Goal: Information Seeking & Learning: Learn about a topic

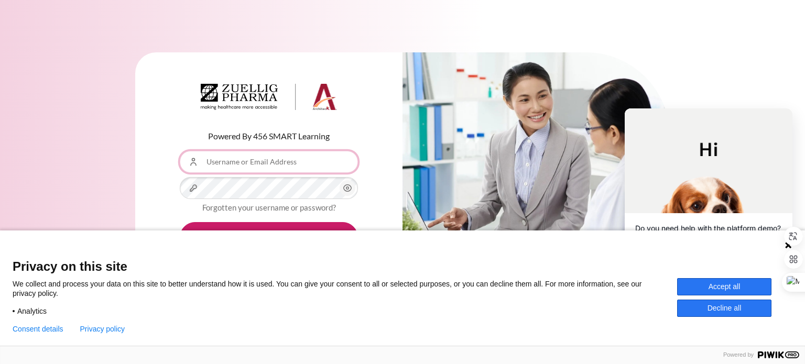
click at [268, 166] on input "Username or Email Address" at bounding box center [269, 162] width 178 height 22
click at [732, 284] on button "Accept all" at bounding box center [724, 286] width 94 height 17
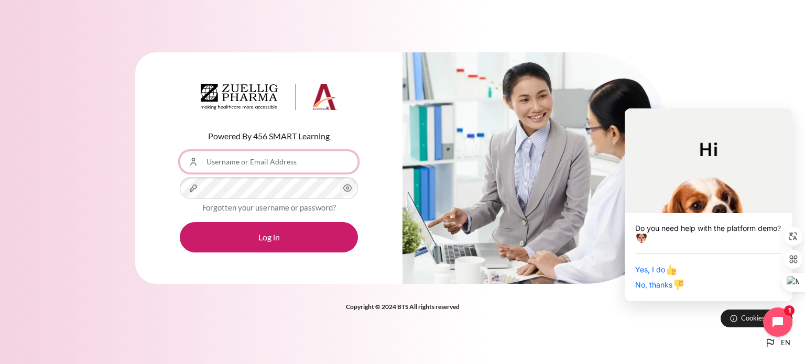
click at [257, 164] on input "Username or Email Address" at bounding box center [269, 162] width 178 height 22
type input "[EMAIL_ADDRESS][DOMAIN_NAME]"
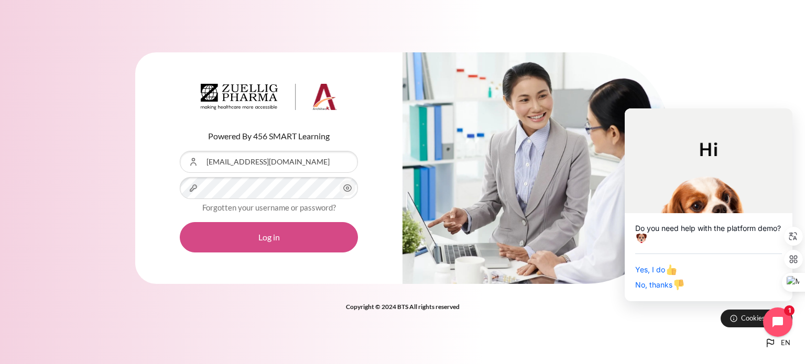
click at [266, 232] on button "Log in" at bounding box center [269, 237] width 178 height 30
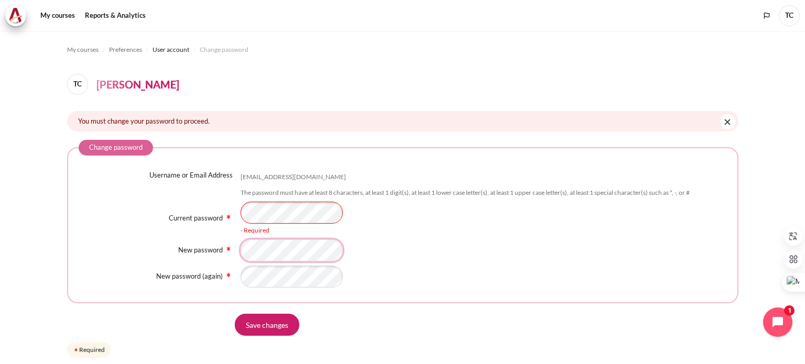
click at [282, 253] on div "Username or Email Address tichang@zuelligpharma.com The password must have at l…" at bounding box center [403, 229] width 649 height 118
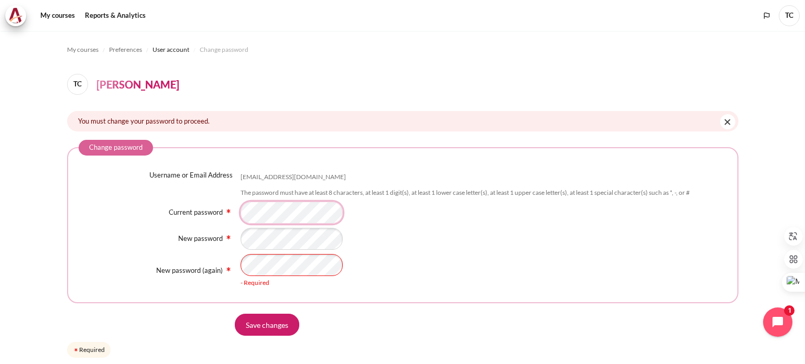
click at [236, 213] on div "Current password - Required" at bounding box center [403, 213] width 649 height 22
click at [217, 241] on div "New password" at bounding box center [403, 239] width 649 height 22
click at [323, 297] on form "Change password Username or Email Address tichang@zuelligpharma.com The passwor…" at bounding box center [403, 250] width 672 height 220
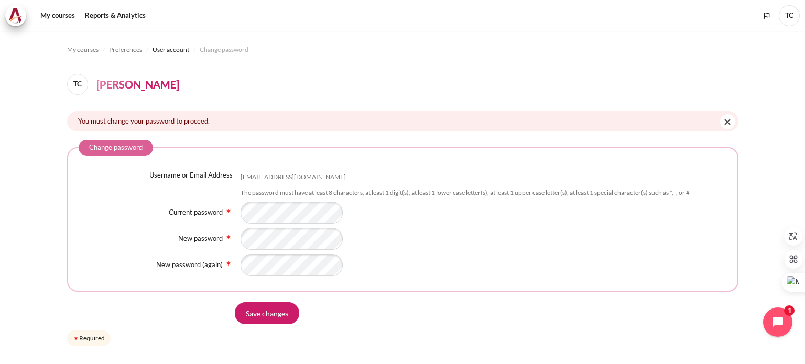
scroll to position [25, 0]
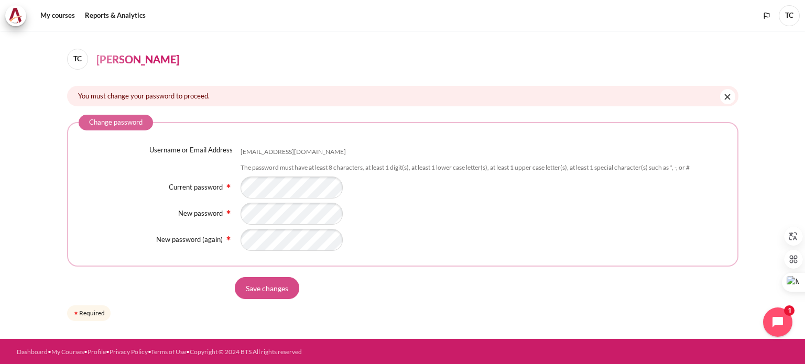
click at [275, 292] on input "Save changes" at bounding box center [267, 288] width 64 height 22
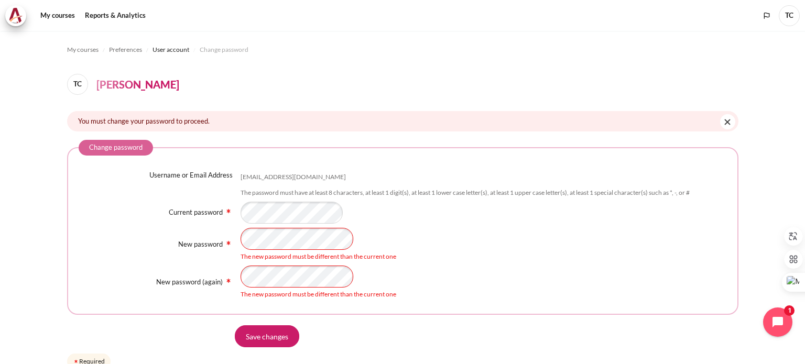
click at [222, 240] on div "New password The new password must be different than the current one" at bounding box center [403, 245] width 649 height 34
click at [233, 275] on div "New password (again) The new password must be different than the current one" at bounding box center [403, 283] width 649 height 34
click at [268, 338] on input "Save changes" at bounding box center [267, 337] width 64 height 22
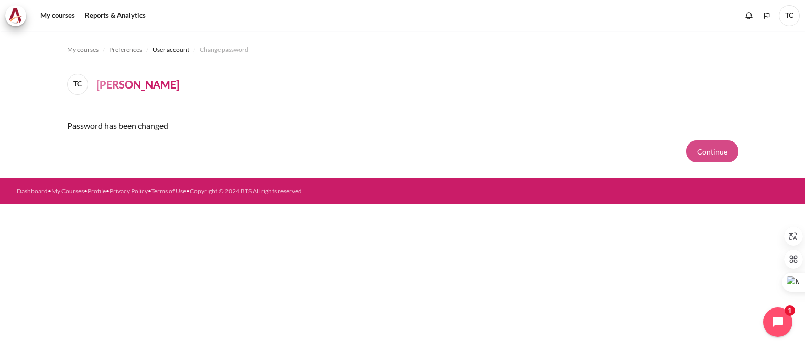
click at [712, 150] on button "Continue" at bounding box center [712, 152] width 52 height 22
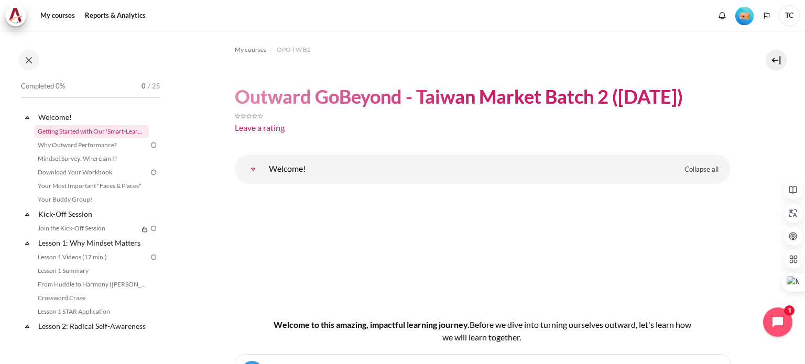
click at [63, 131] on link "Getting Started with Our 'Smart-Learning' Platform" at bounding box center [92, 131] width 114 height 13
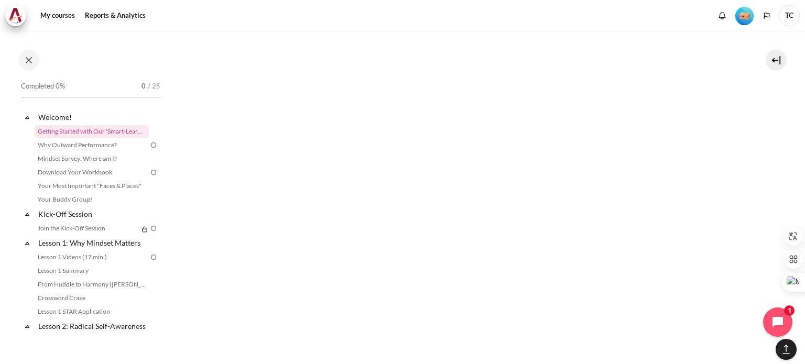
scroll to position [2484, 0]
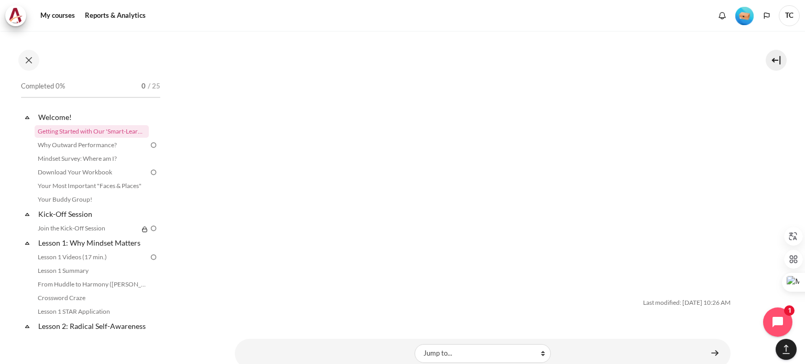
click at [638, 298] on div "Last modified: [DATE] 10:26 AM" at bounding box center [483, 302] width 496 height 9
click at [73, 144] on link "Why Outward Performance?" at bounding box center [92, 145] width 114 height 13
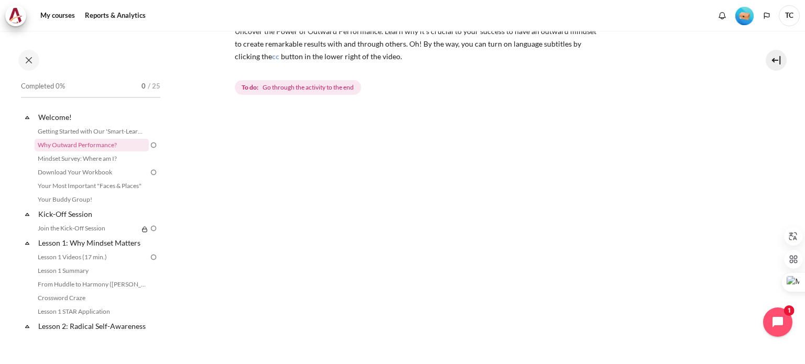
scroll to position [299, 0]
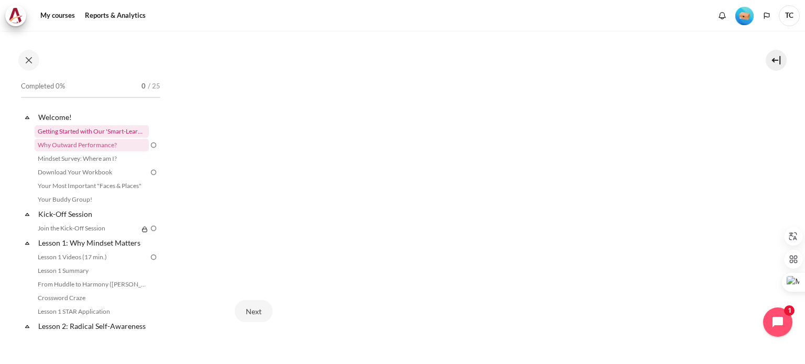
click at [84, 134] on link "Getting Started with Our 'Smart-Learning' Platform" at bounding box center [92, 131] width 114 height 13
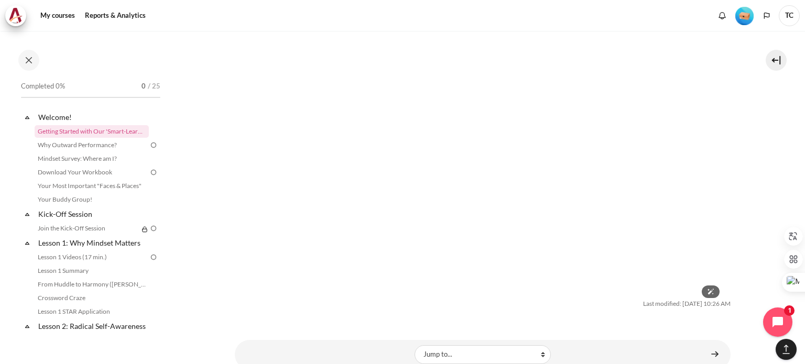
scroll to position [2484, 0]
click at [776, 322] on icon "Open chat widget" at bounding box center [784, 323] width 16 height 16
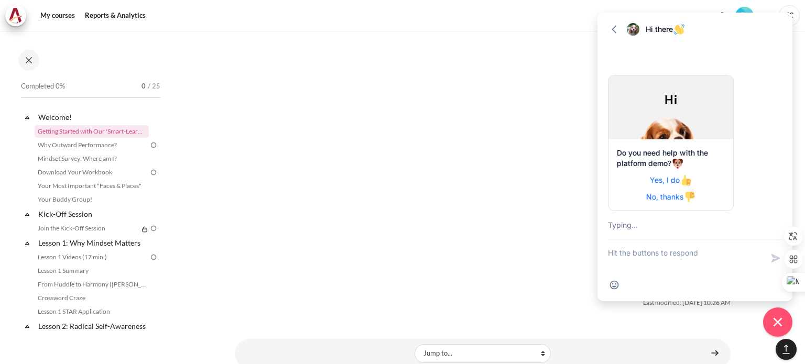
scroll to position [15, 0]
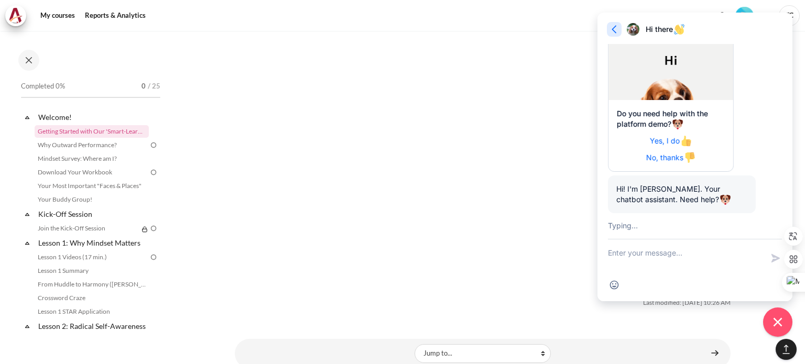
click at [617, 26] on icon "button" at bounding box center [614, 29] width 10 height 10
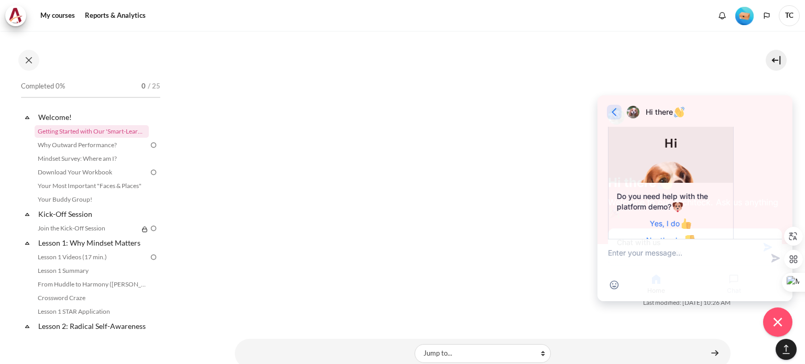
scroll to position [127, 0]
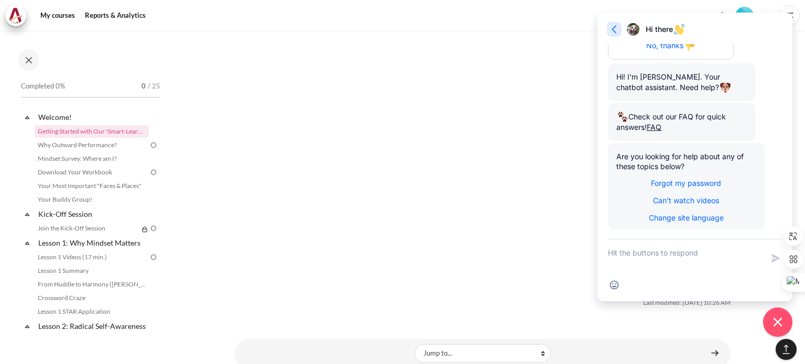
click at [609, 31] on icon "button" at bounding box center [614, 29] width 10 height 10
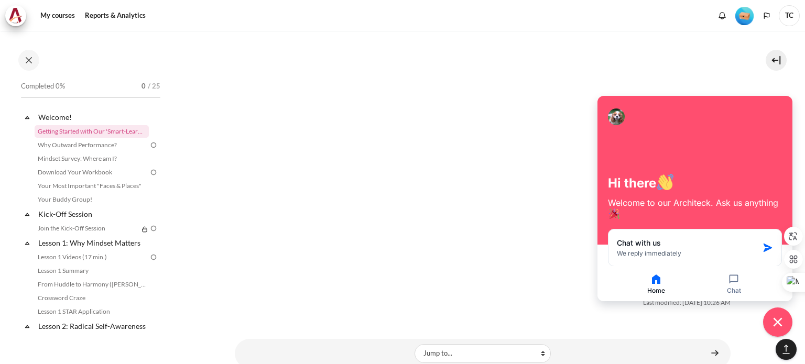
click at [553, 298] on div "Last modified: [DATE] 10:26 AM" at bounding box center [483, 302] width 496 height 9
click at [774, 322] on icon "Close chat widget" at bounding box center [778, 323] width 16 height 16
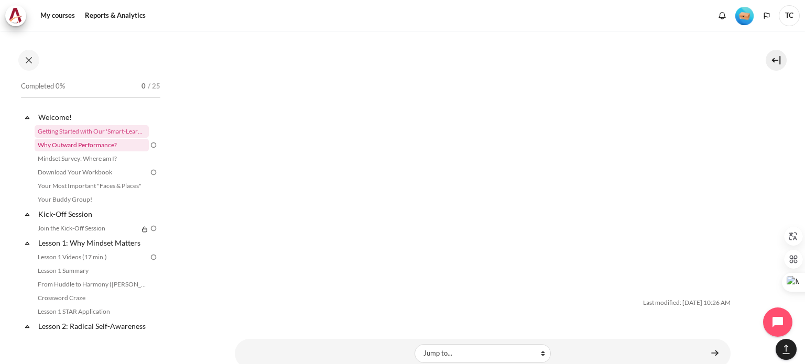
click at [84, 144] on link "Why Outward Performance?" at bounding box center [92, 145] width 114 height 13
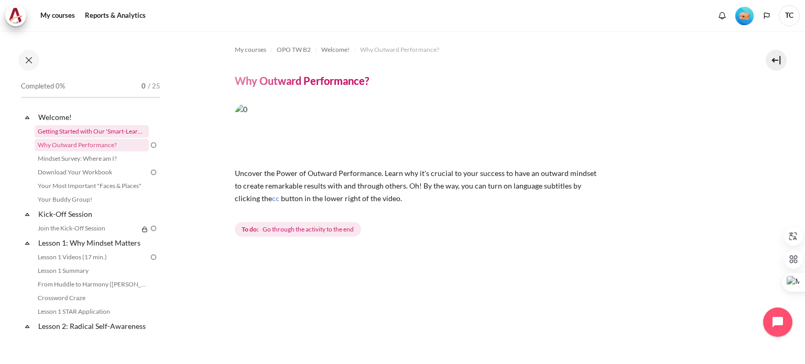
click at [137, 134] on link "Getting Started with Our 'Smart-Learning' Platform" at bounding box center [92, 131] width 114 height 13
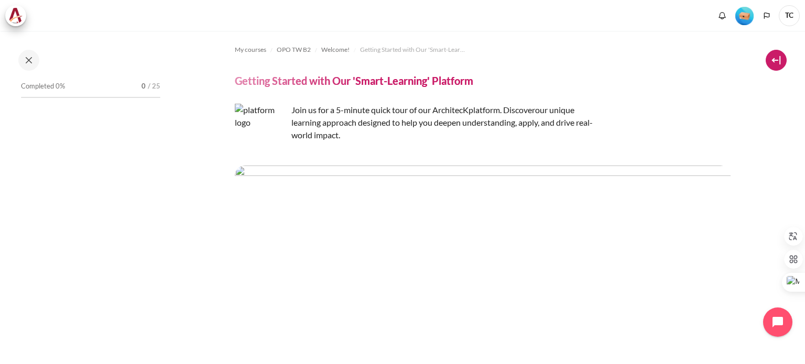
click at [775, 62] on button at bounding box center [776, 60] width 21 height 21
click at [773, 57] on button at bounding box center [776, 60] width 21 height 21
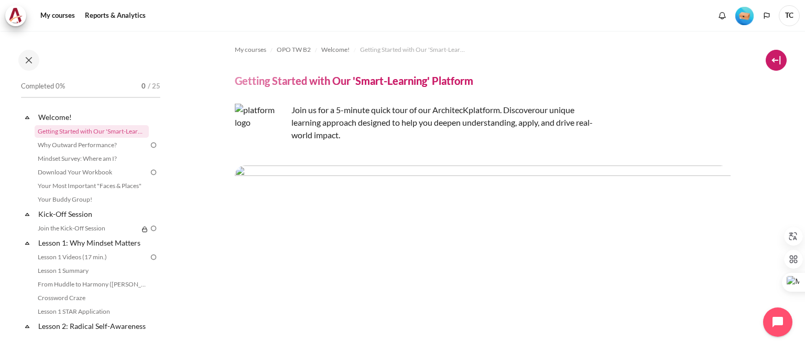
click at [773, 57] on button at bounding box center [776, 60] width 21 height 21
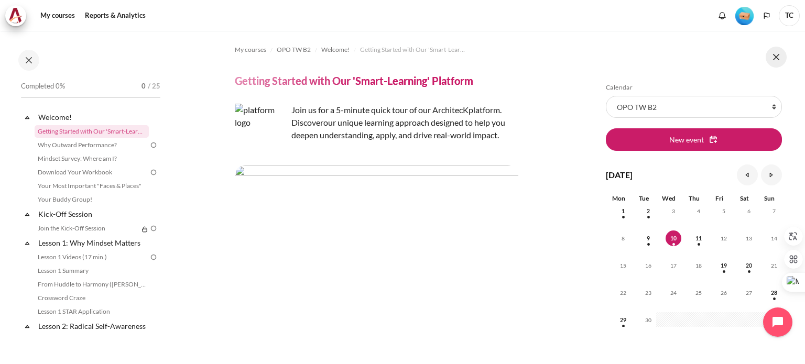
click at [774, 60] on button at bounding box center [776, 57] width 21 height 21
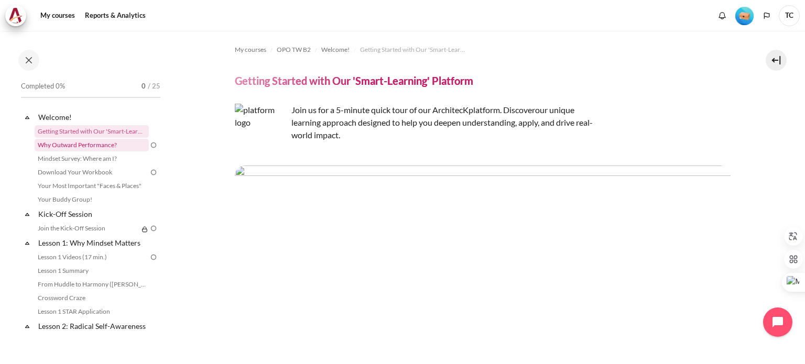
click at [72, 148] on link "Why Outward Performance?" at bounding box center [92, 145] width 114 height 13
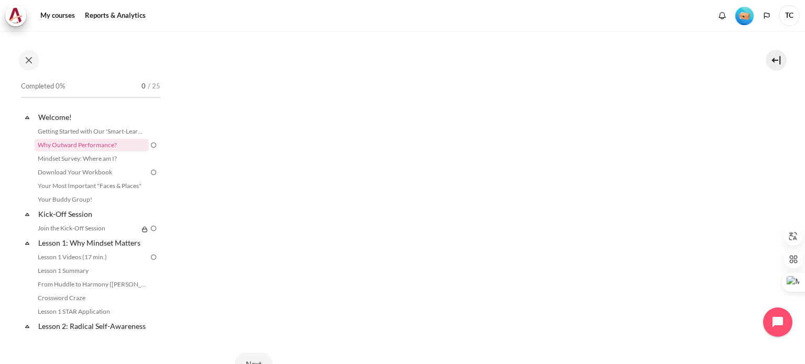
scroll to position [299, 0]
click at [253, 307] on button "Next" at bounding box center [254, 311] width 38 height 22
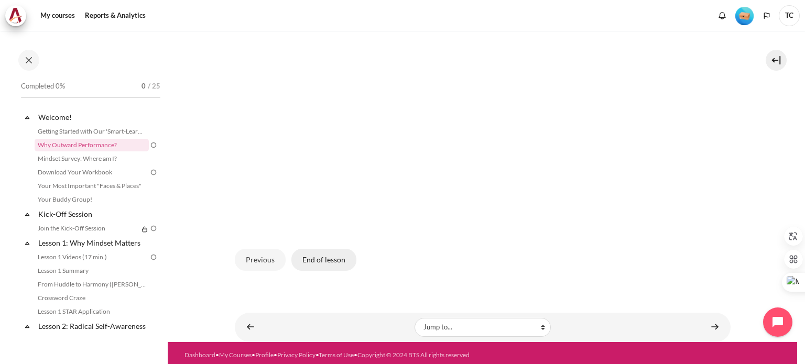
click at [325, 258] on button "End of lesson" at bounding box center [324, 260] width 65 height 22
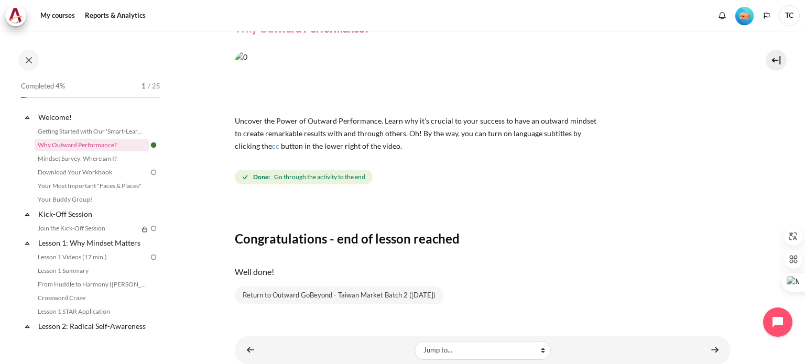
scroll to position [79, 0]
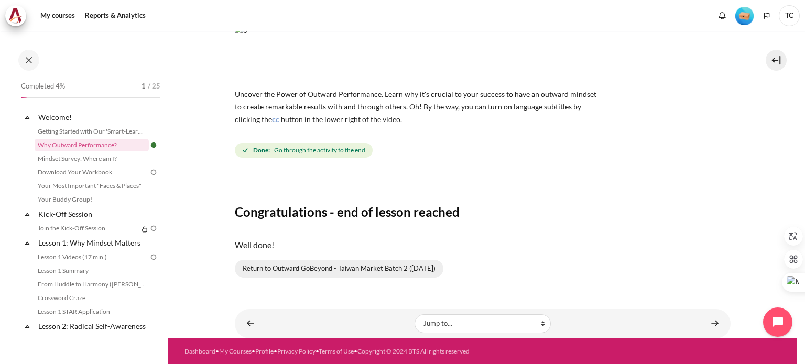
click at [377, 273] on link "Return to Outward GoBeyond - Taiwan Market Batch 2 ([DATE])" at bounding box center [339, 269] width 209 height 18
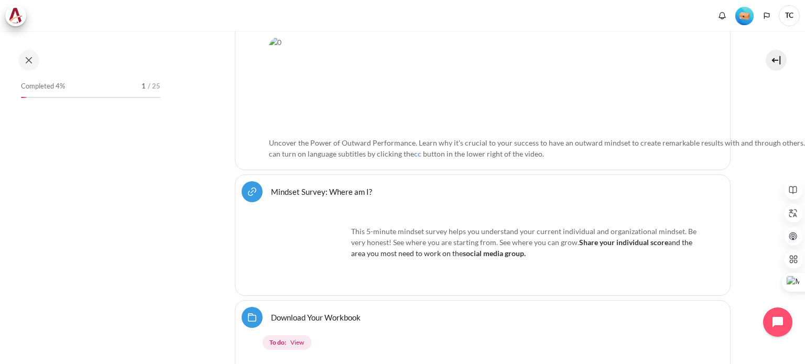
scroll to position [472, 0]
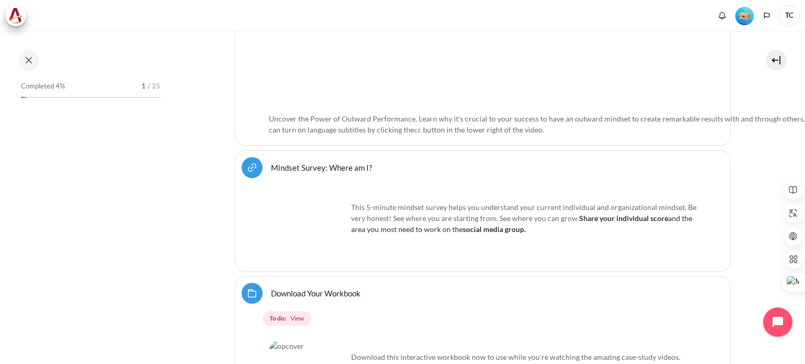
click at [347, 163] on link "Mindset Survey: Where am I? URL" at bounding box center [321, 168] width 101 height 10
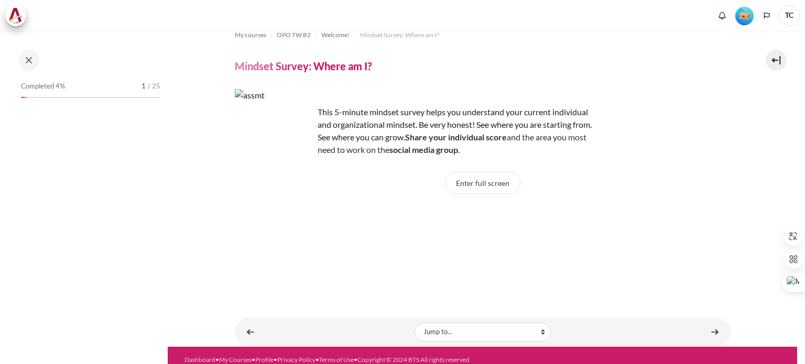
scroll to position [23, 0]
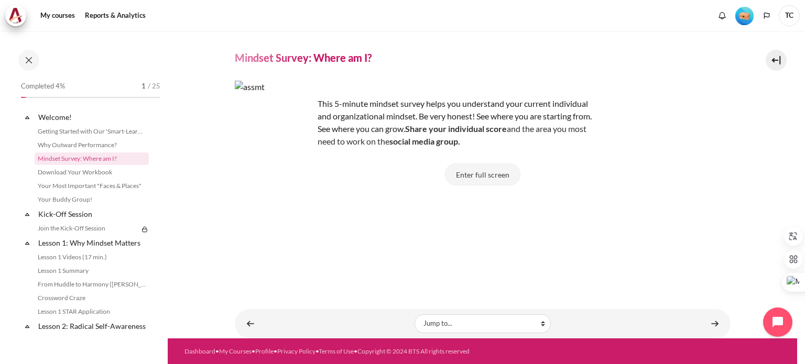
click at [476, 178] on button "Enter full screen" at bounding box center [482, 175] width 75 height 22
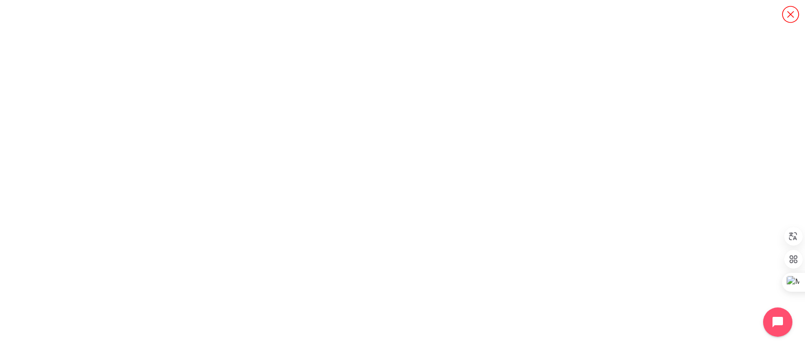
scroll to position [0, 0]
click at [787, 18] on icon "Content" at bounding box center [791, 14] width 18 height 18
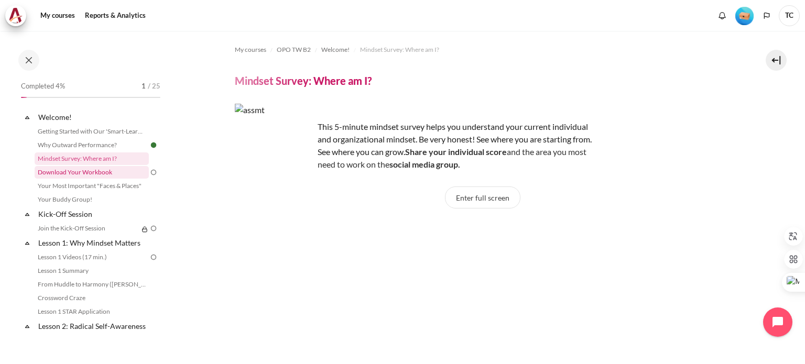
click at [92, 170] on link "Download Your Workbook" at bounding box center [92, 172] width 114 height 13
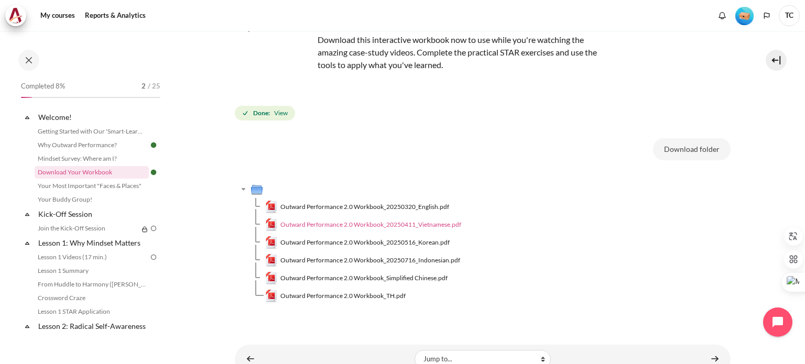
scroll to position [105, 0]
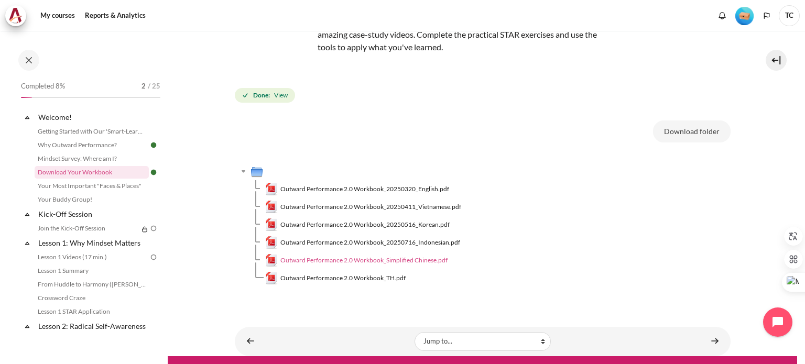
click at [411, 258] on span "Outward Performance 2.0 Workbook_Simplified Chinese.pdf" at bounding box center [363, 260] width 167 height 9
click at [393, 188] on span "Outward Performance 2.0 Workbook_20250320_English.pdf" at bounding box center [364, 189] width 169 height 9
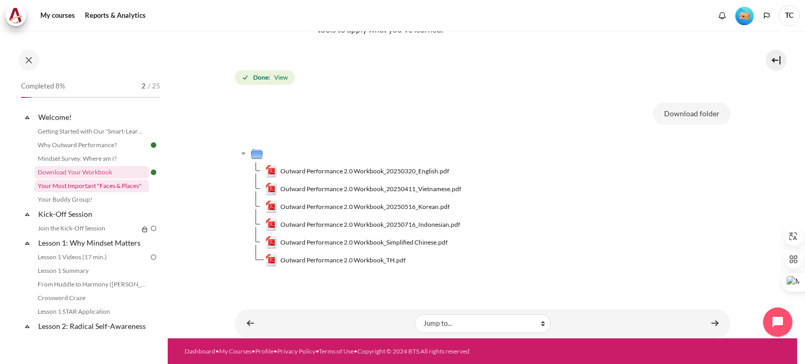
click at [70, 186] on link "Your Most Important "Faces & Places"" at bounding box center [92, 186] width 114 height 13
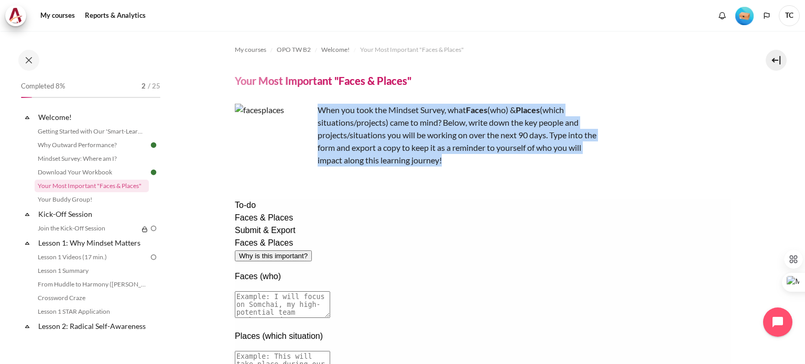
drag, startPoint x: 317, startPoint y: 106, endPoint x: 450, endPoint y: 164, distance: 145.6
click at [450, 164] on p "When you took the Mindset Survey, what F aces (who) & Places (which situations/…" at bounding box center [418, 135] width 367 height 63
click at [444, 157] on p "When you took the Mindset Survey, what F aces (who) & Places (which situations/…" at bounding box center [418, 135] width 367 height 63
drag, startPoint x: 447, startPoint y: 160, endPoint x: 320, endPoint y: 110, distance: 136.5
click at [320, 110] on p "When you took the Mindset Survey, what F aces (who) & Places (which situations/…" at bounding box center [418, 135] width 367 height 63
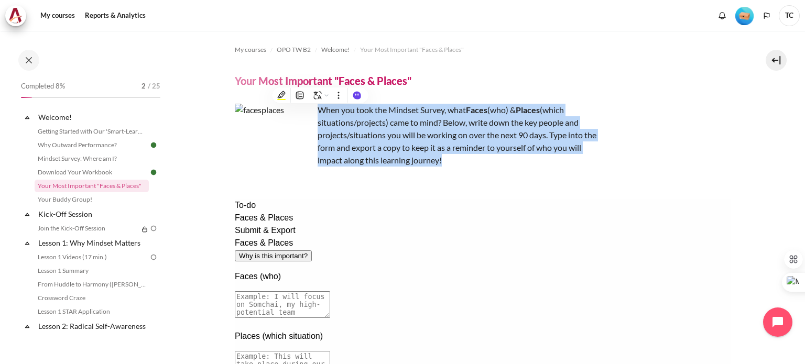
click at [347, 118] on p "When you took the Mindset Survey, what F aces (who) & Places (which situations/…" at bounding box center [418, 135] width 367 height 63
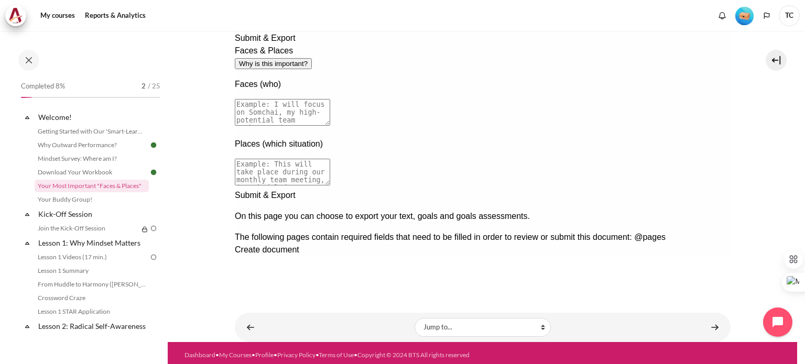
scroll to position [197, 0]
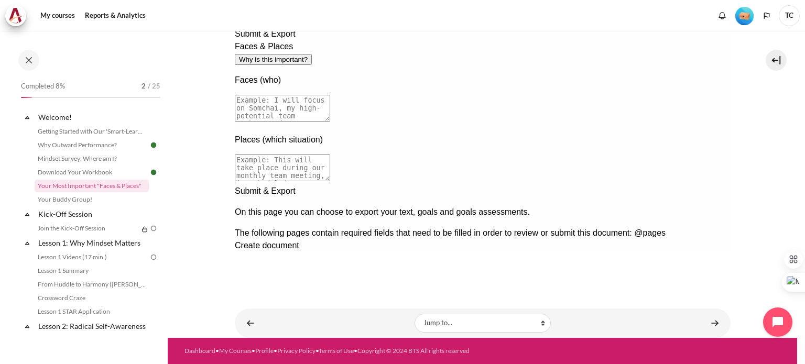
click at [713, 185] on div "Next documentation step" at bounding box center [482, 185] width 496 height 0
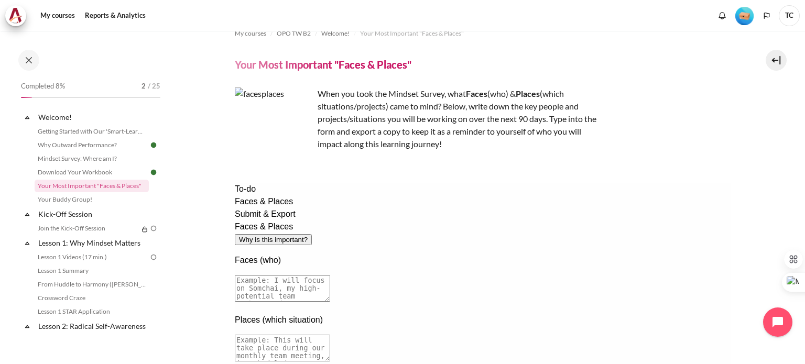
drag, startPoint x: 422, startPoint y: 258, endPoint x: 454, endPoint y: 260, distance: 31.5
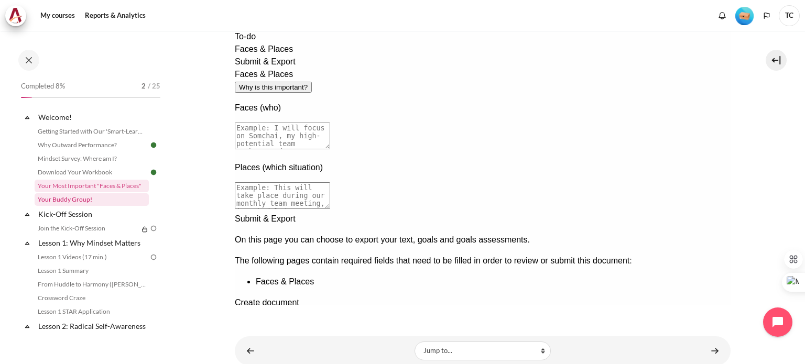
scroll to position [174, 0]
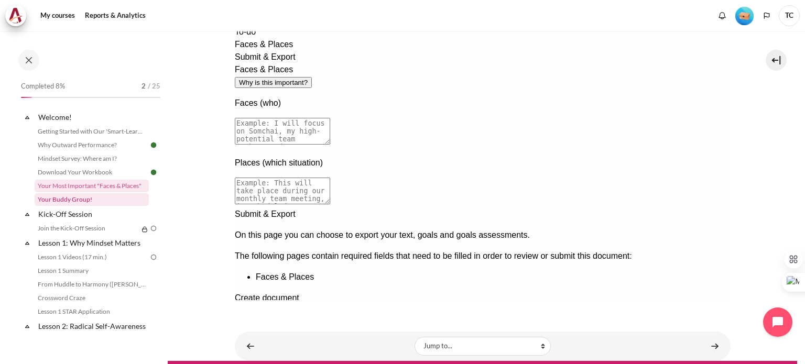
click at [72, 199] on link "Your Buddy Group!" at bounding box center [92, 199] width 114 height 13
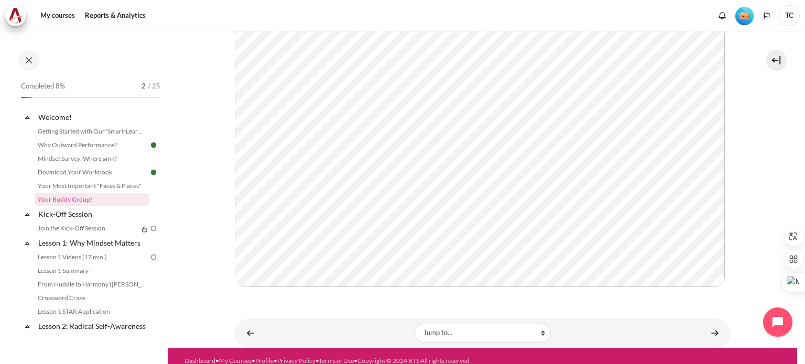
scroll to position [222, 0]
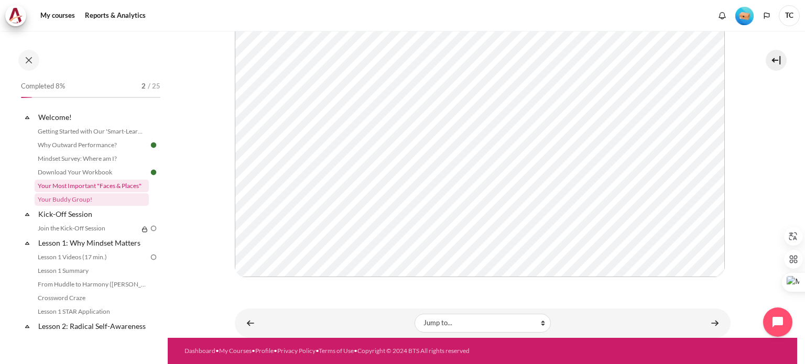
click at [89, 186] on link "Your Most Important "Faces & Places"" at bounding box center [92, 186] width 114 height 13
